Goal: Information Seeking & Learning: Learn about a topic

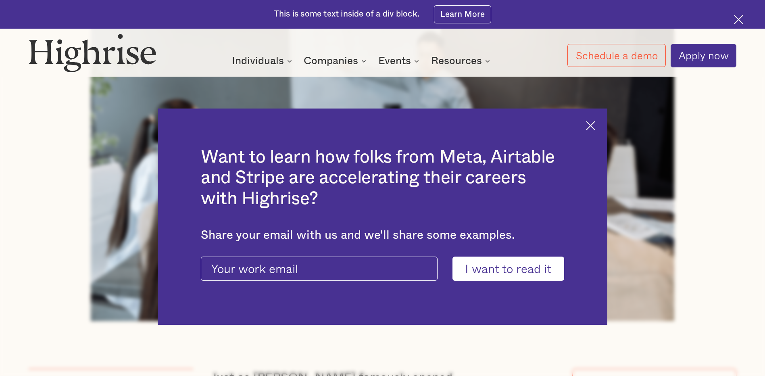
scroll to position [443, 0]
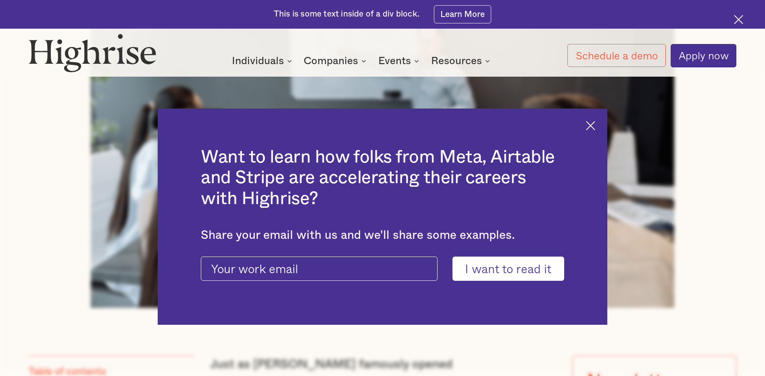
click at [591, 122] on img at bounding box center [590, 125] width 9 height 9
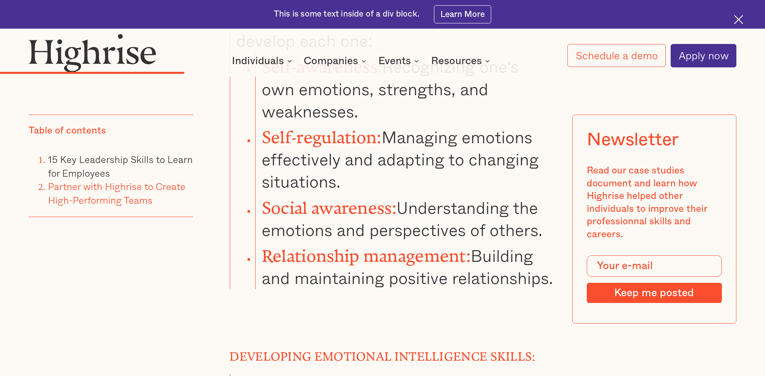
scroll to position [4350, 0]
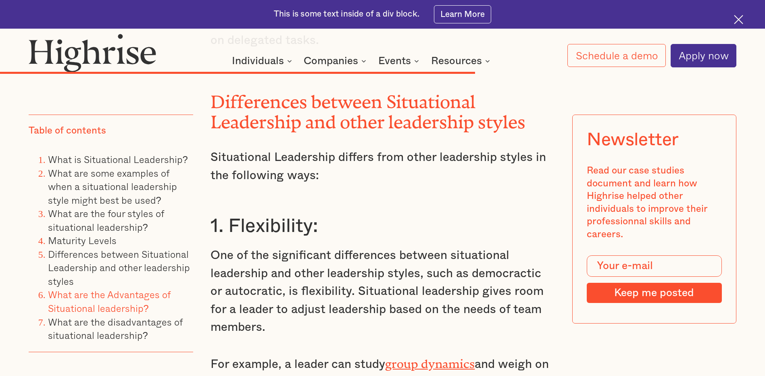
scroll to position [6209, 0]
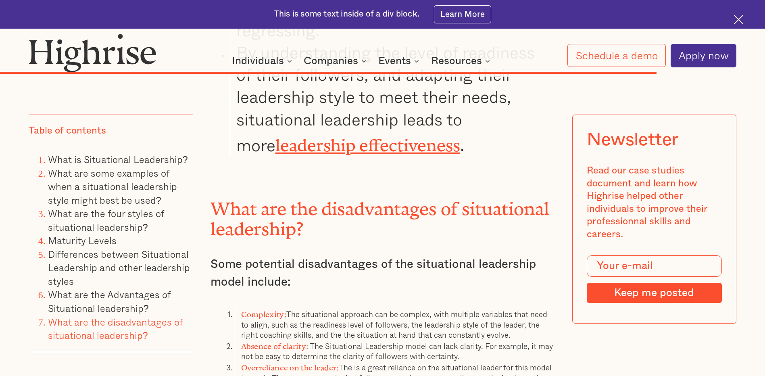
scroll to position [8023, 0]
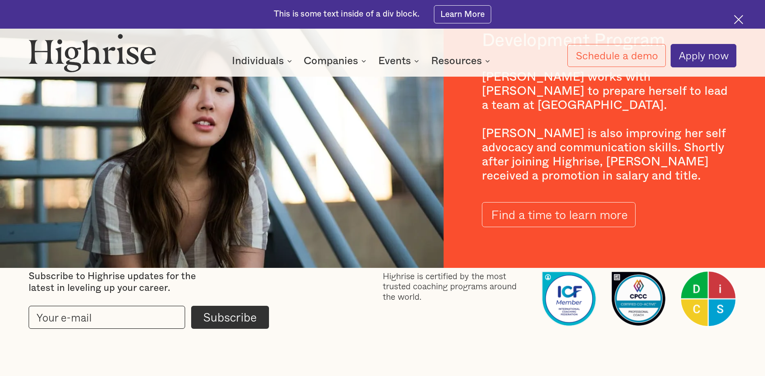
scroll to position [1411, 0]
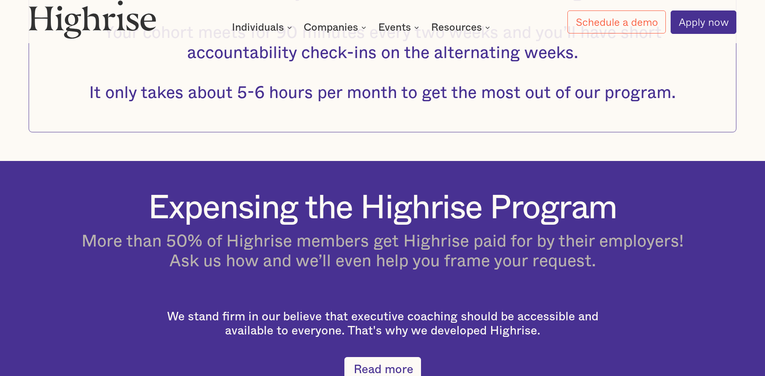
scroll to position [1492, 0]
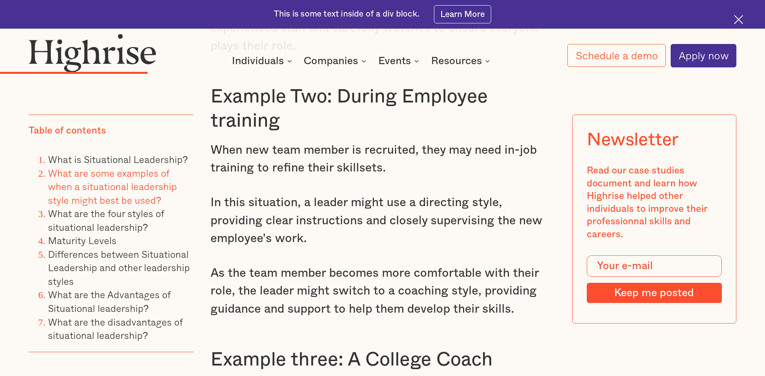
scroll to position [2379, 0]
